Goal: Find specific page/section: Find specific page/section

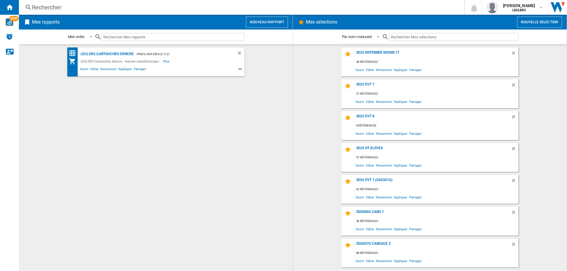
click at [139, 7] on div "Rechercher" at bounding box center [240, 7] width 417 height 8
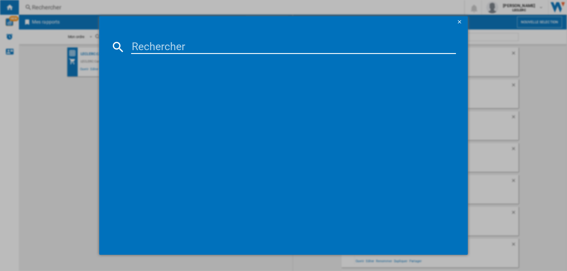
click at [159, 49] on input at bounding box center [293, 47] width 325 height 14
paste input "199272430582"
drag, startPoint x: 132, startPoint y: 46, endPoint x: 137, endPoint y: 34, distance: 13.2
click at [137, 34] on md-dialog-content "199272430582 Chargement en cours..." at bounding box center [283, 141] width 369 height 227
click at [132, 46] on input "199272430582" at bounding box center [293, 47] width 325 height 14
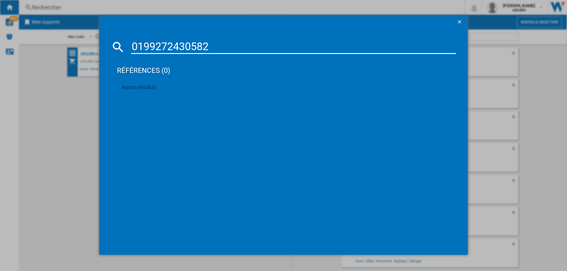
click at [224, 45] on input "0199272430582" at bounding box center [293, 47] width 325 height 14
drag, startPoint x: 231, startPoint y: 45, endPoint x: 98, endPoint y: 35, distance: 133.6
click at [100, 35] on md-dialog-content "0199272430582 références (0) Aucun résultat" at bounding box center [283, 141] width 369 height 227
paste input "8718863048177"
type input "8718863048177"
